Goal: Task Accomplishment & Management: Use online tool/utility

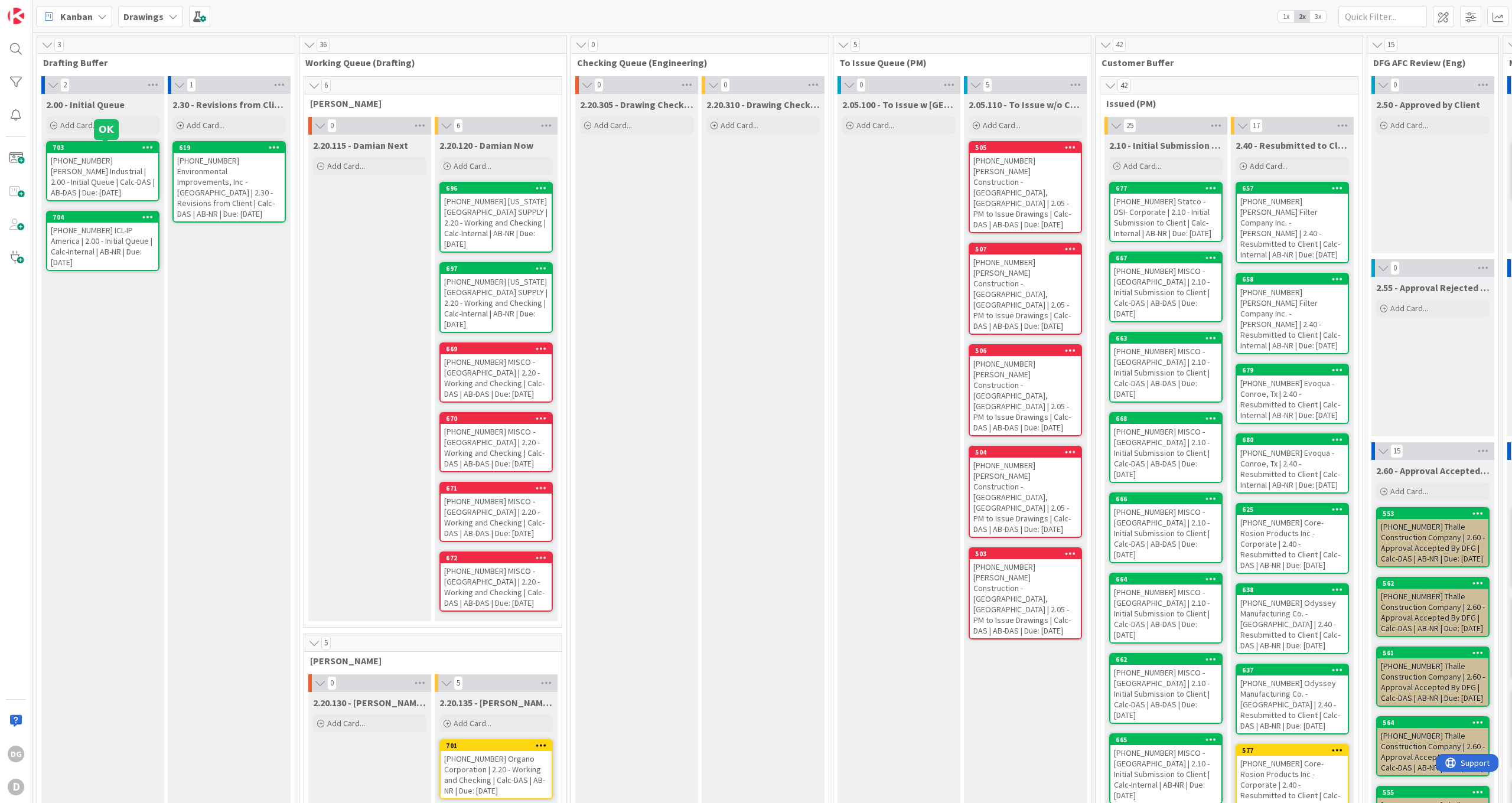
click at [95, 146] on div "703" at bounding box center [106, 147] width 106 height 9
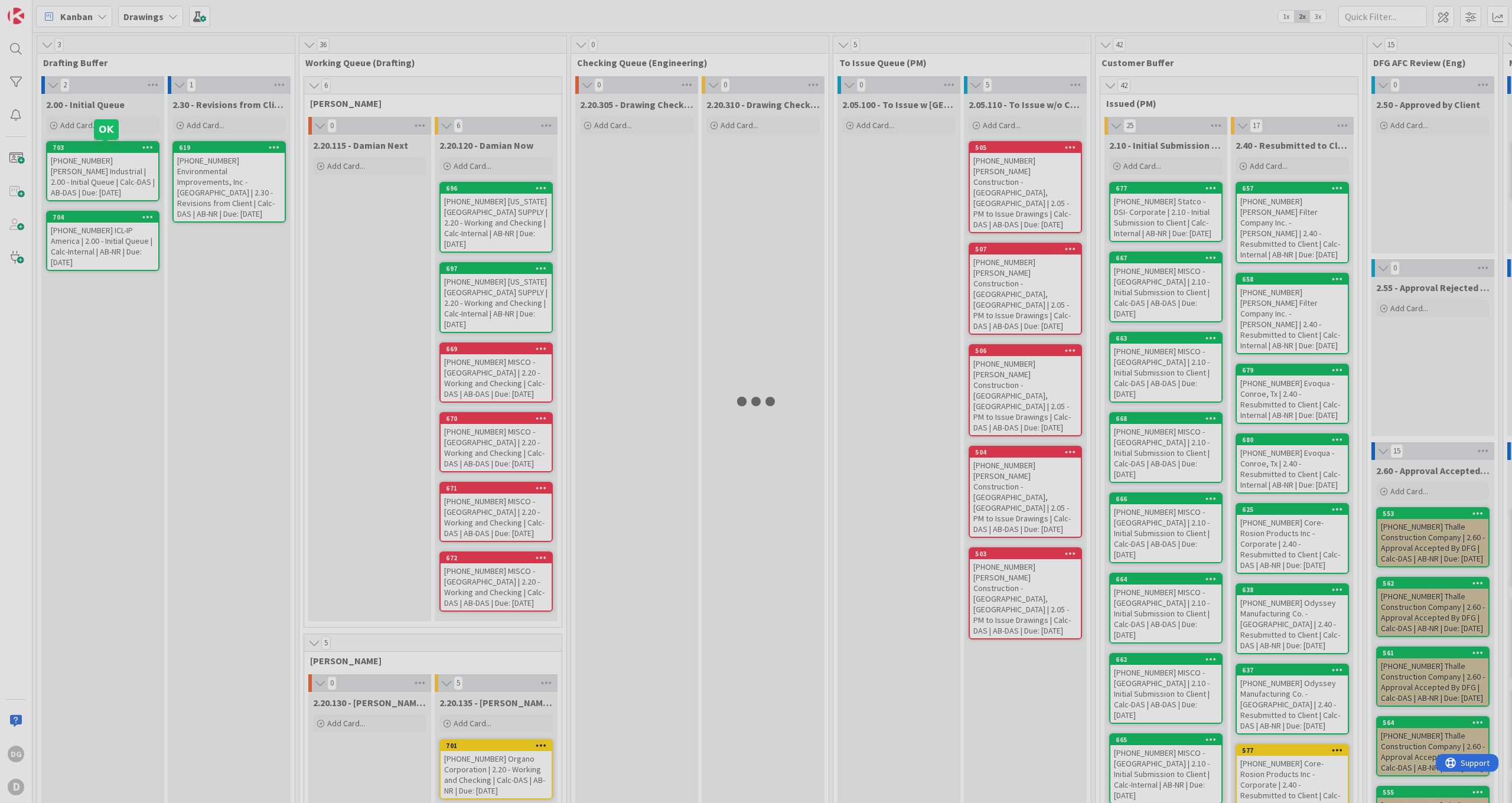
click at [95, 146] on div at bounding box center [756, 402] width 1512 height 803
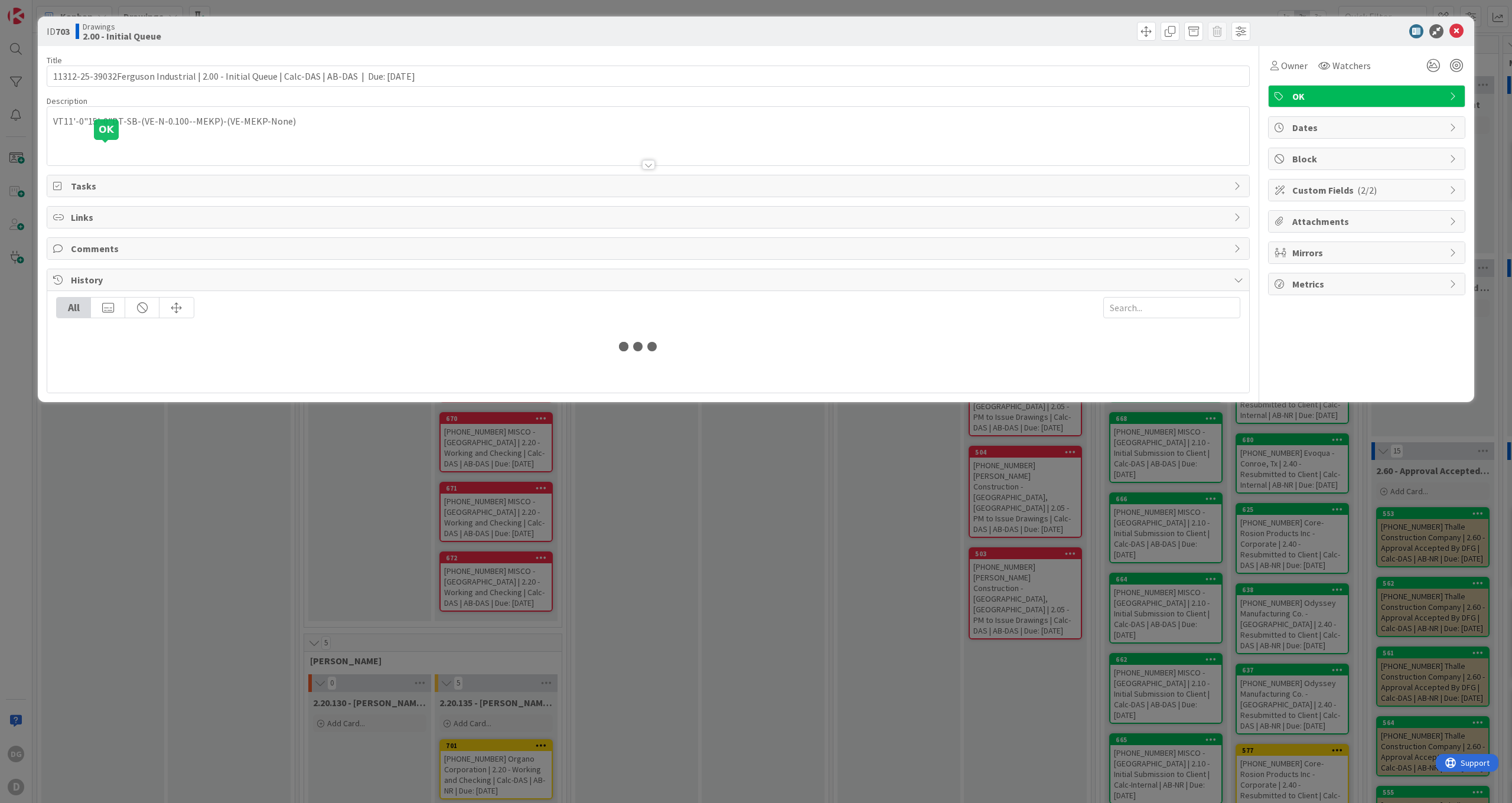
type input "11312-25-39032Ferguson Industrial | 2.00 - Initial Queue | Calc-DAS | AB-DAS | …"
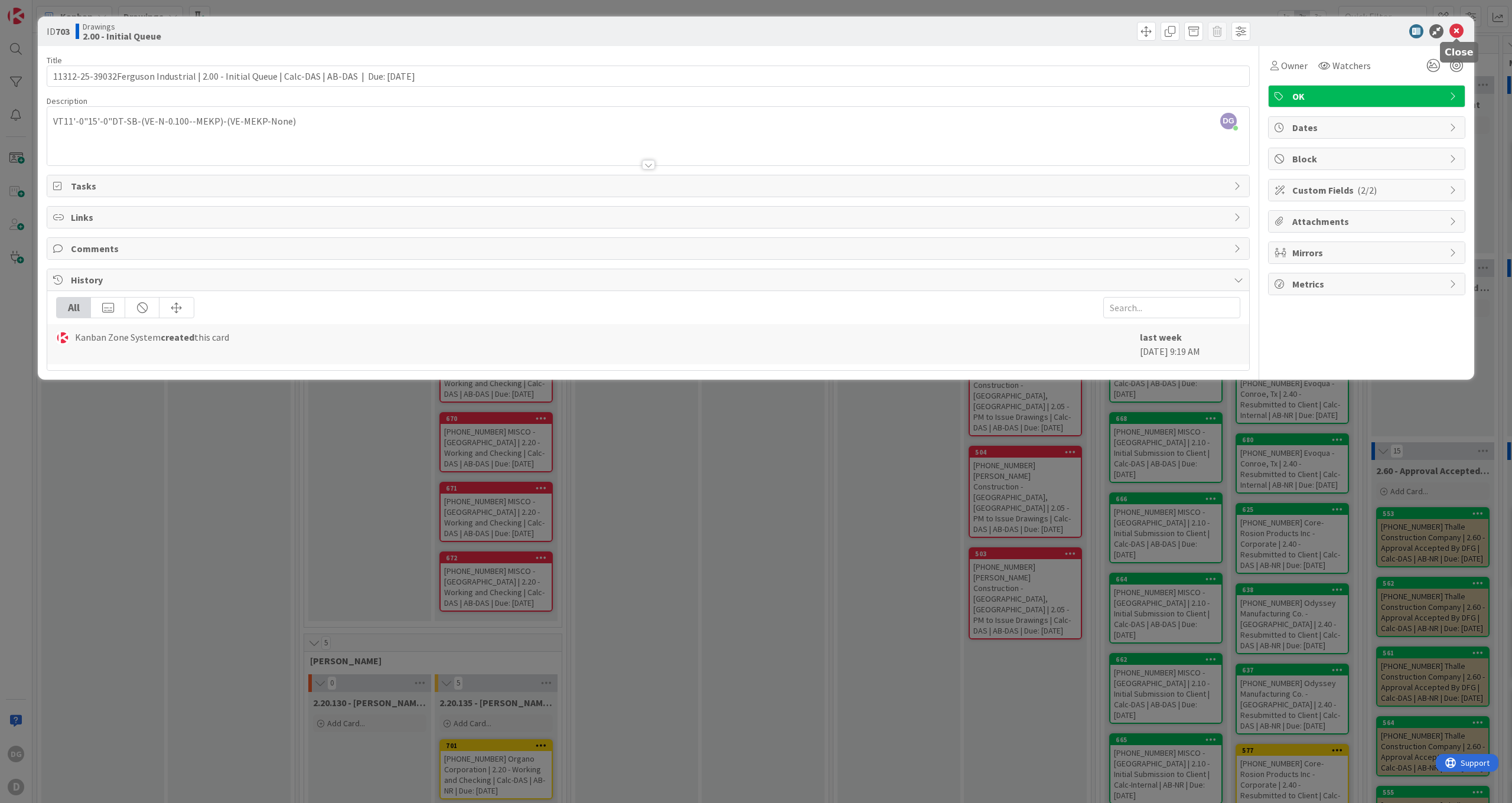
click at [1457, 33] on icon at bounding box center [1456, 31] width 14 height 14
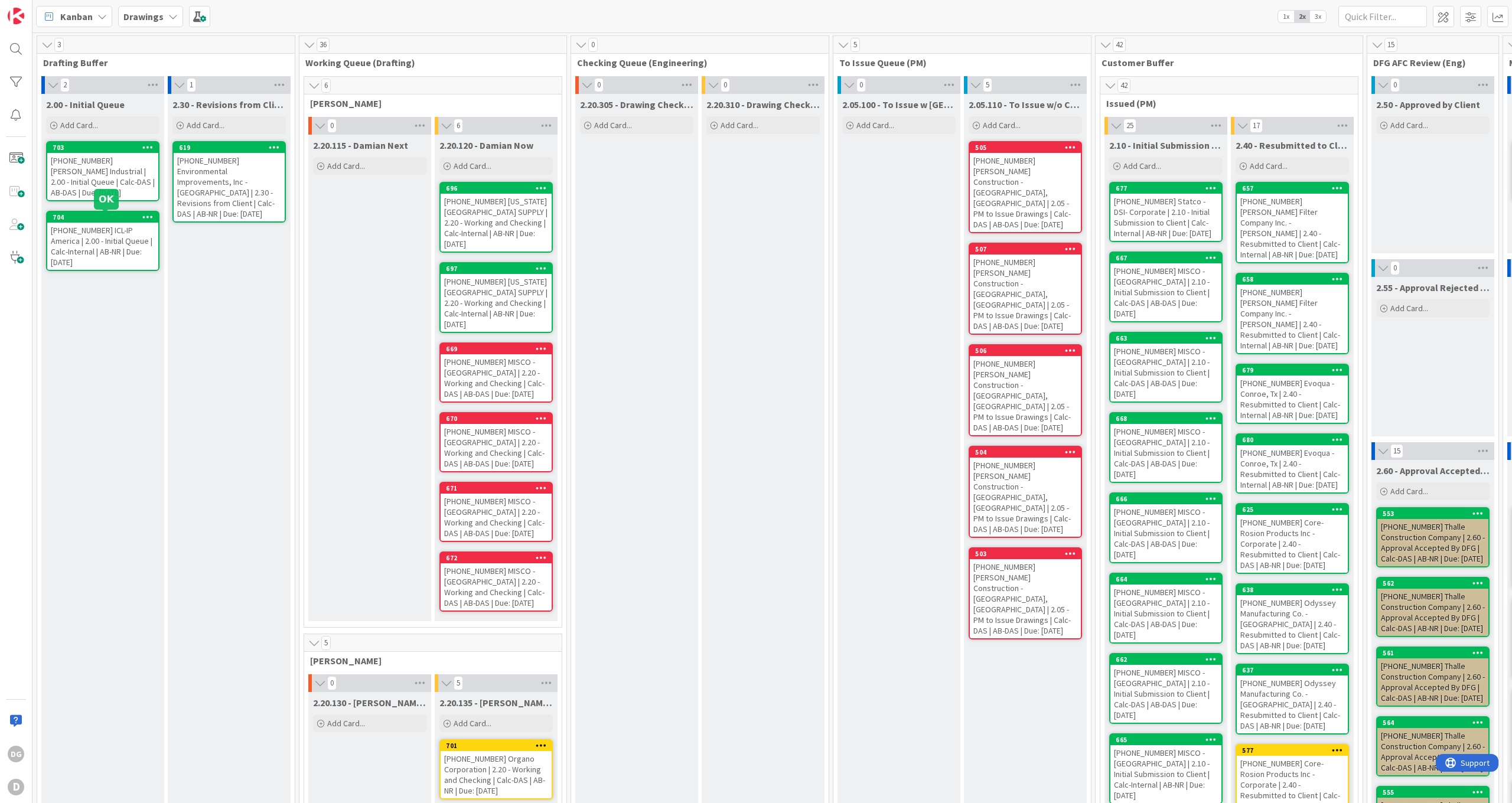
click at [79, 220] on div "704" at bounding box center [106, 217] width 106 height 9
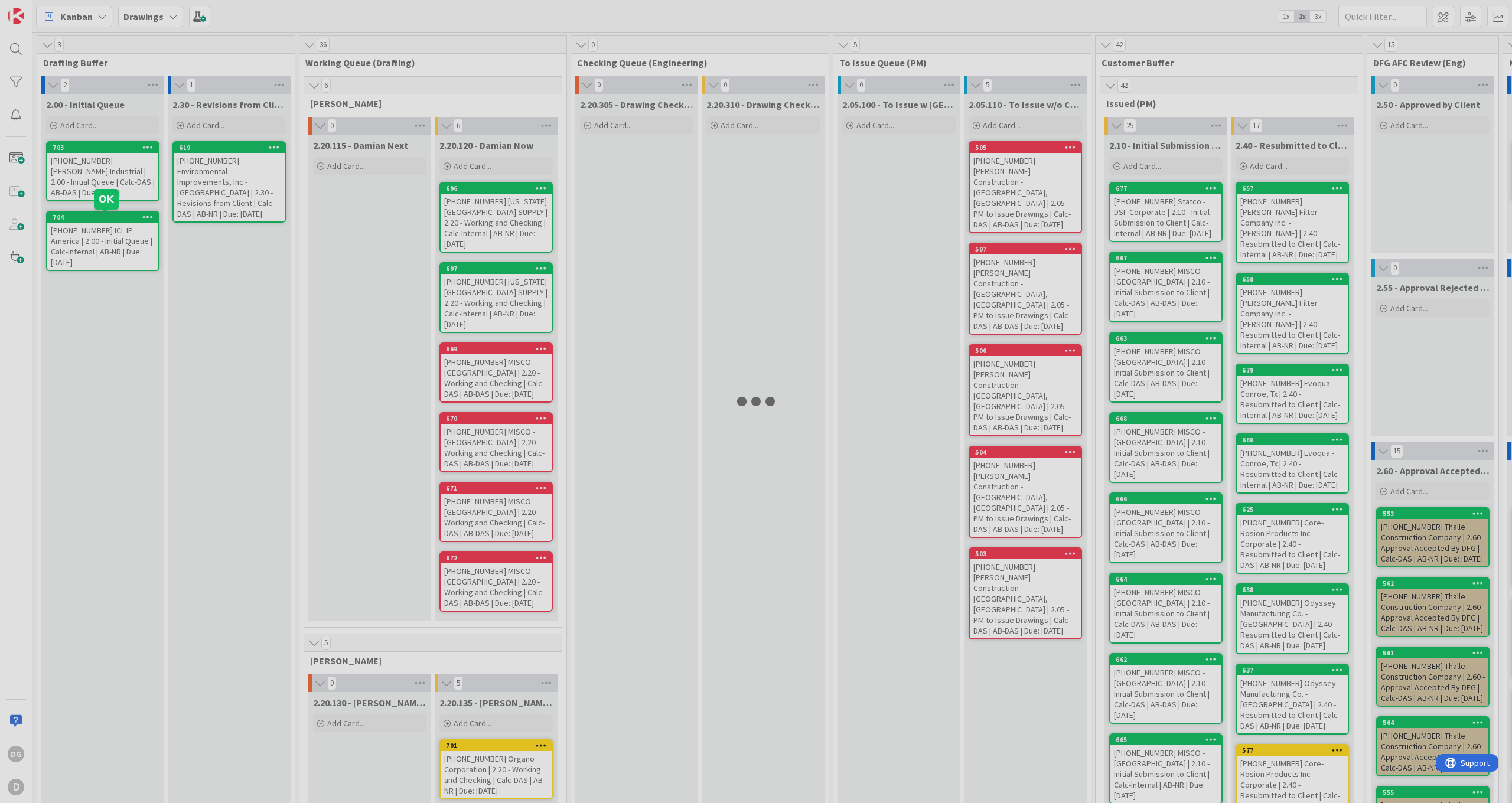
click at [79, 220] on div at bounding box center [756, 402] width 1512 height 803
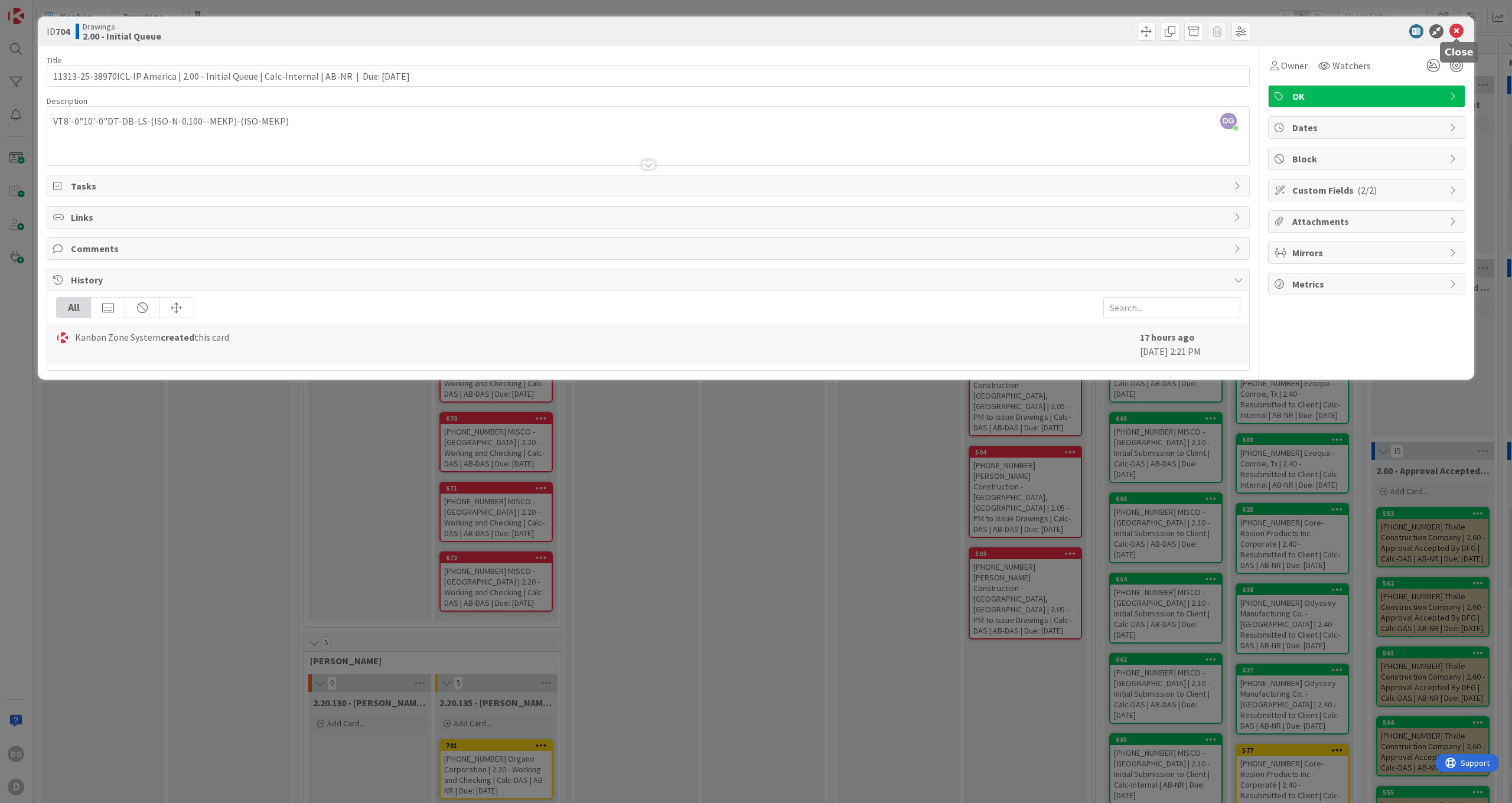
click at [1457, 36] on icon at bounding box center [1456, 31] width 14 height 14
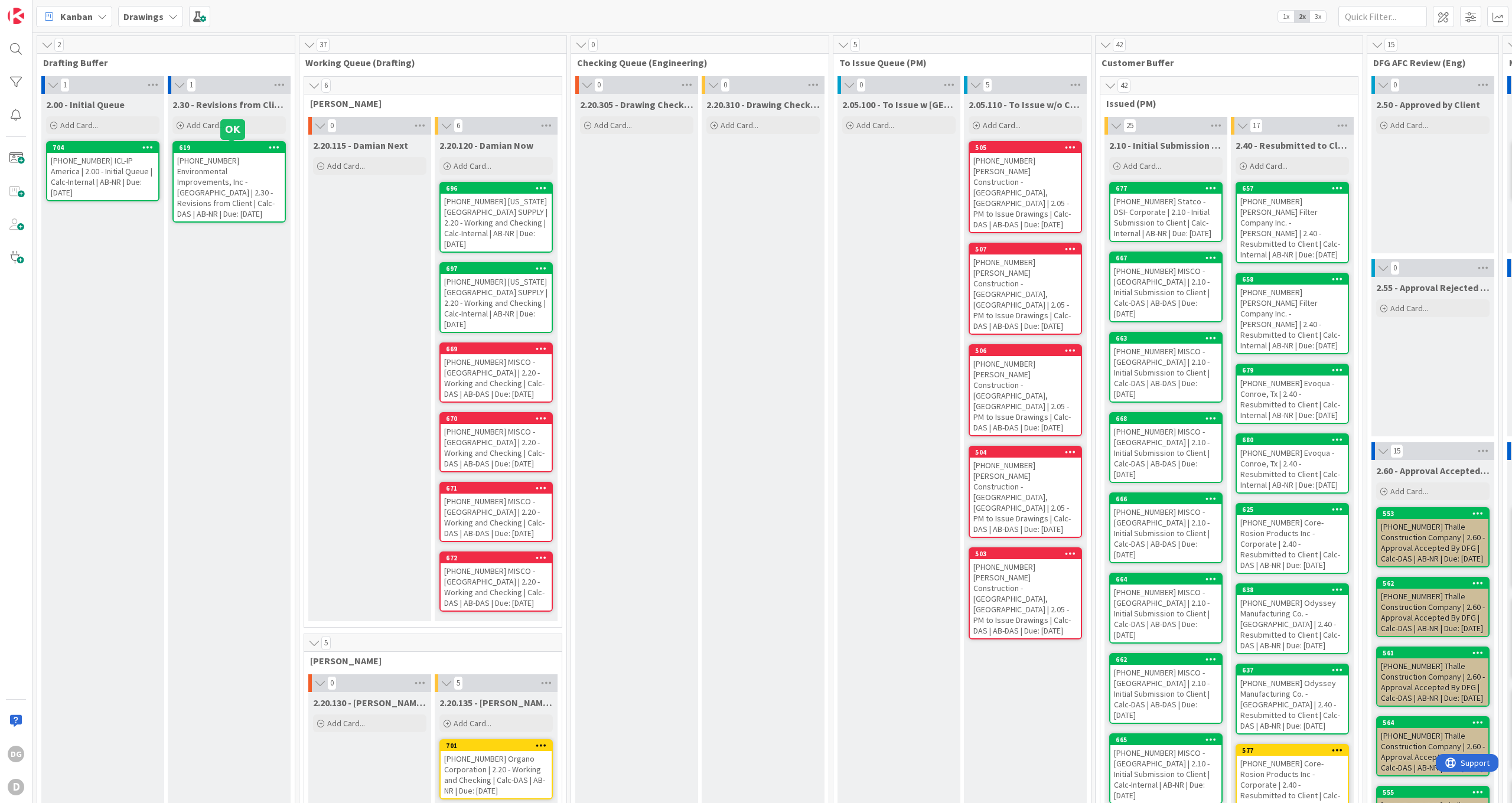
click at [213, 144] on div "619" at bounding box center [232, 147] width 106 height 9
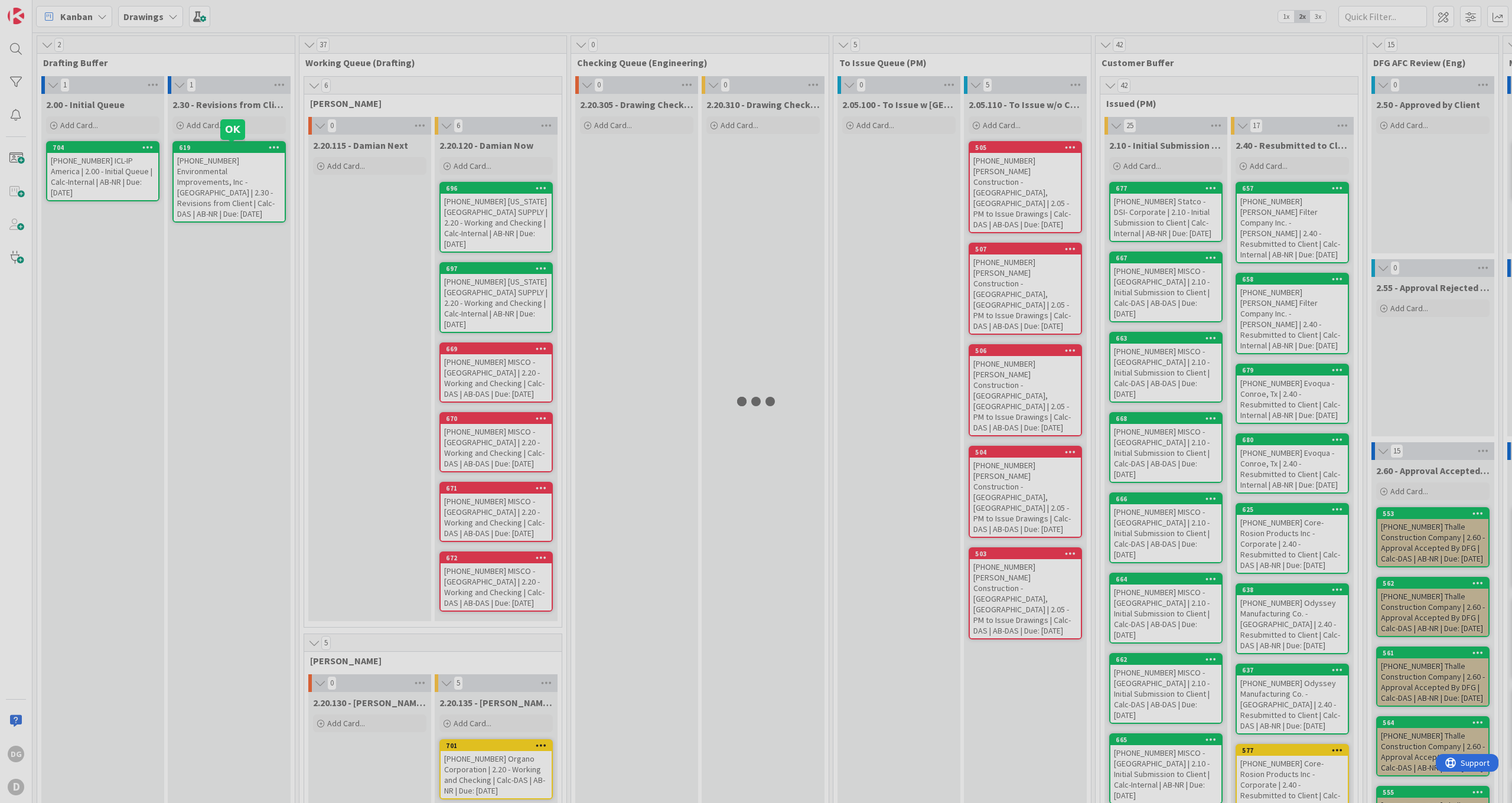
click at [213, 144] on div at bounding box center [756, 402] width 1512 height 803
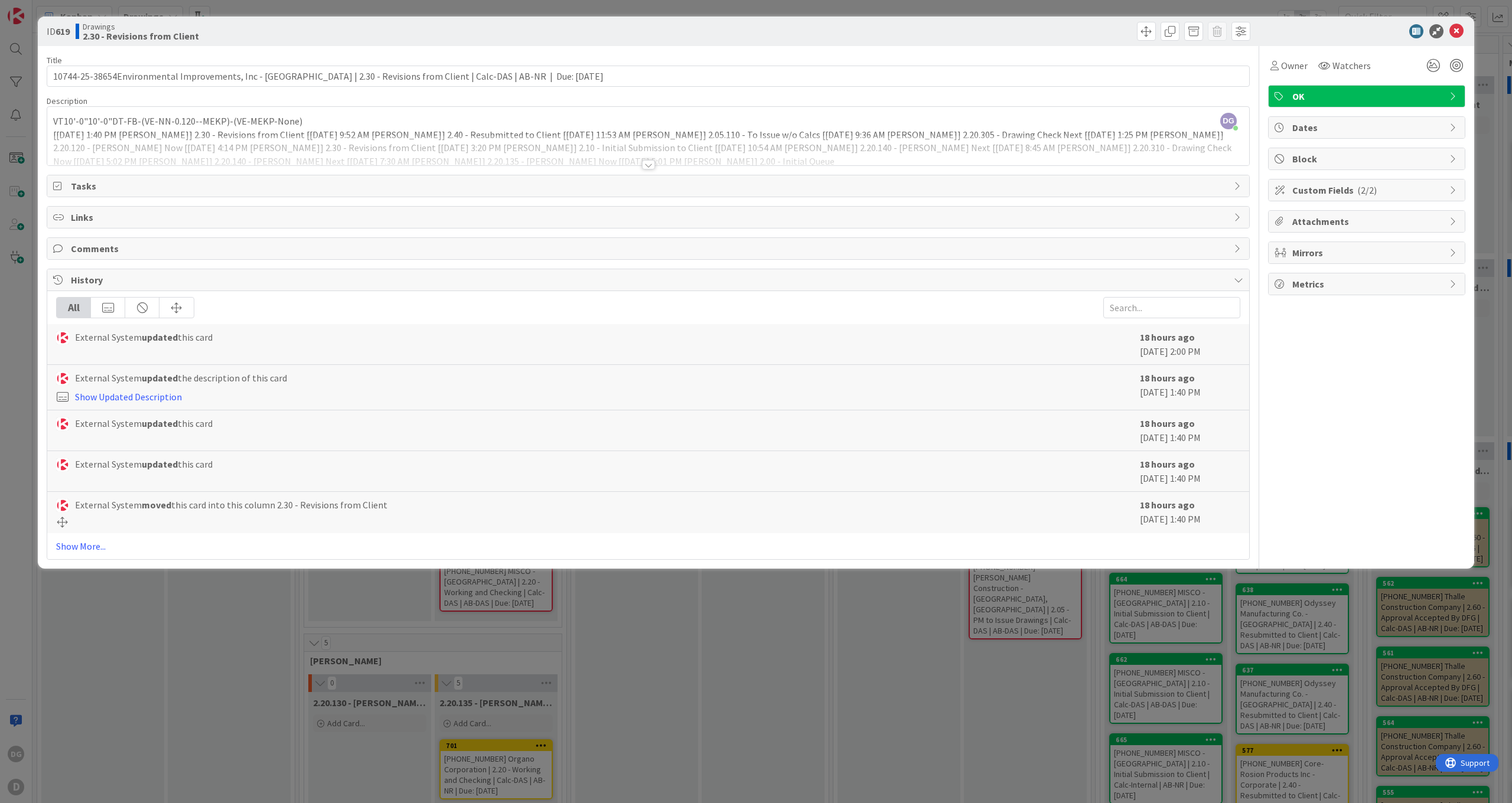
type input "10744-25-38654Environmental Improvements, Inc - [GEOGRAPHIC_DATA] | 2.30 - Revi…"
click at [1461, 32] on icon at bounding box center [1456, 31] width 14 height 14
